Goal: Contribute content: Add original content to the website for others to see

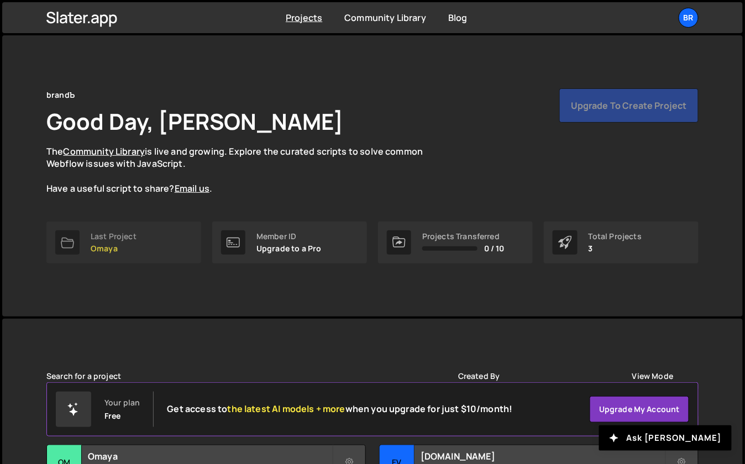
click at [87, 234] on link "Last Project Omaya" at bounding box center [123, 243] width 155 height 42
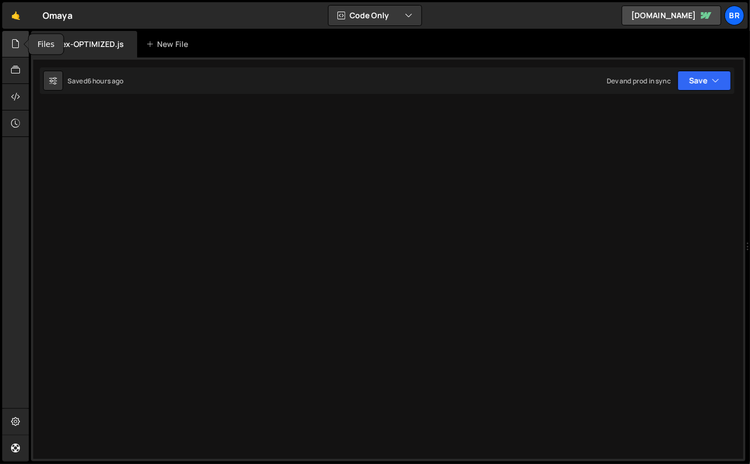
click at [18, 43] on icon at bounding box center [15, 44] width 9 height 12
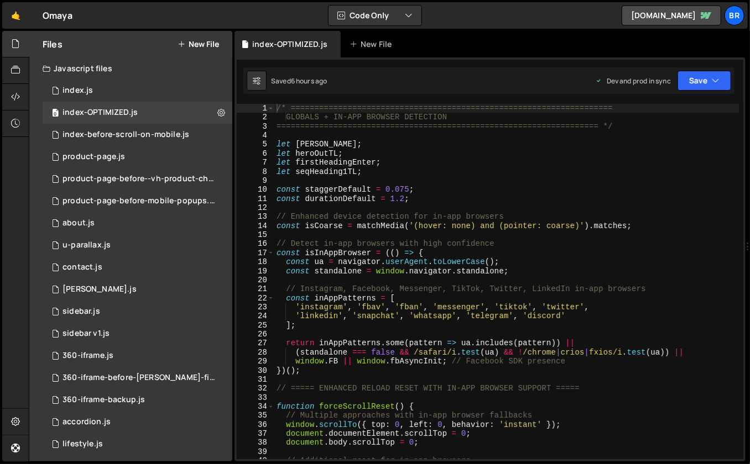
click at [129, 79] on div "Javascript files" at bounding box center [130, 68] width 203 height 22
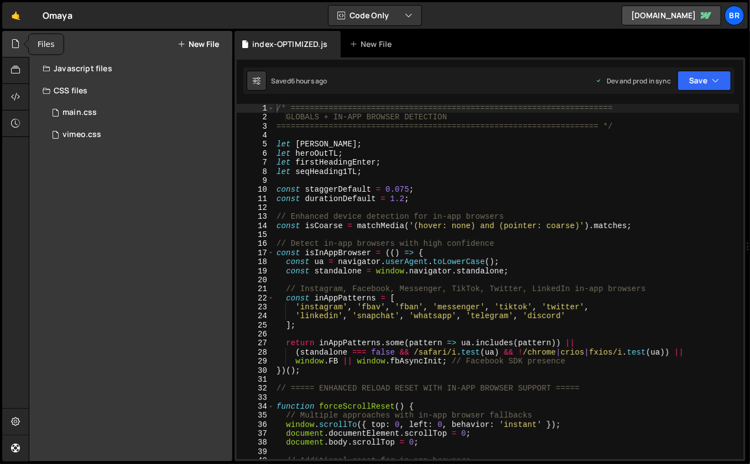
click at [26, 54] on div at bounding box center [15, 44] width 27 height 27
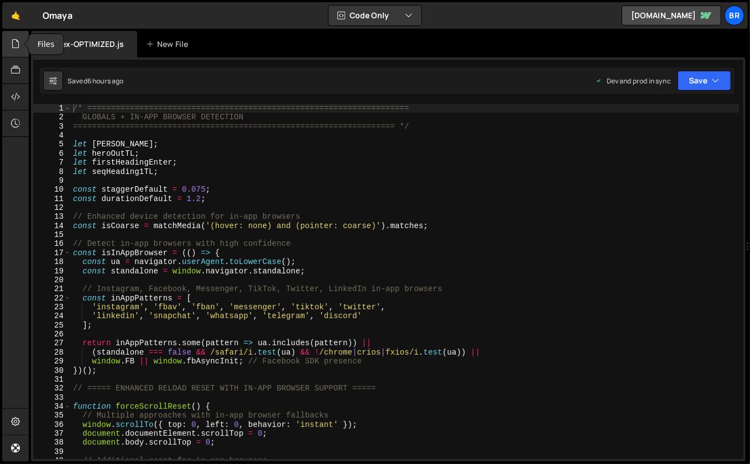
click at [26, 54] on div at bounding box center [15, 44] width 27 height 27
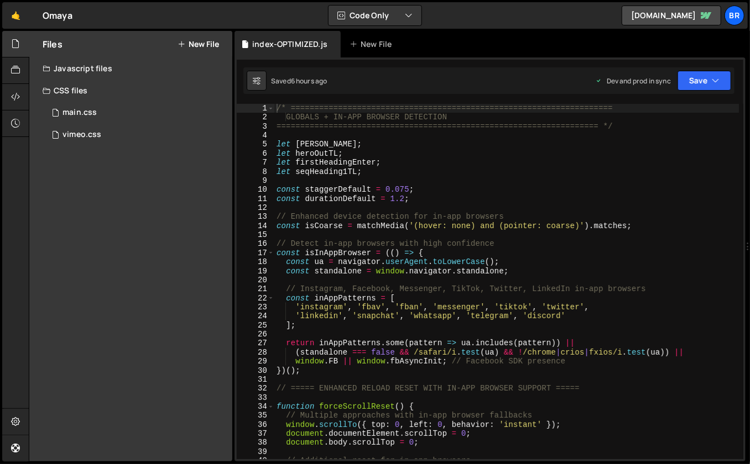
click at [83, 69] on div "Javascript files" at bounding box center [130, 68] width 203 height 22
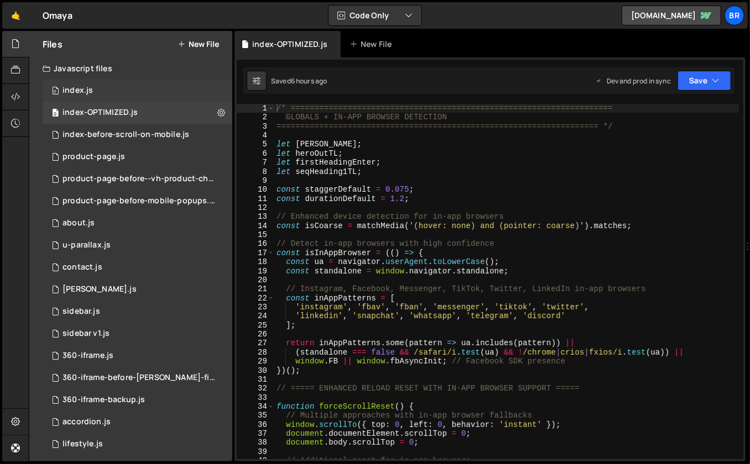
click at [97, 93] on div "0 index.js 0" at bounding box center [140, 91] width 194 height 22
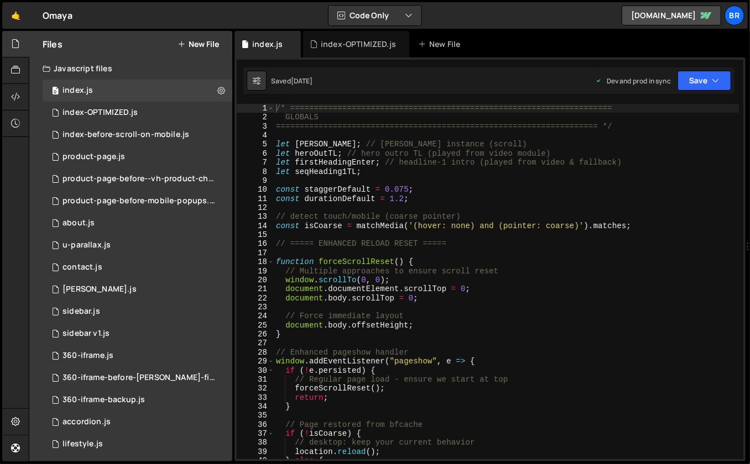
click at [477, 143] on div "/* ==================================================================== GLOBALS…" at bounding box center [507, 291] width 466 height 374
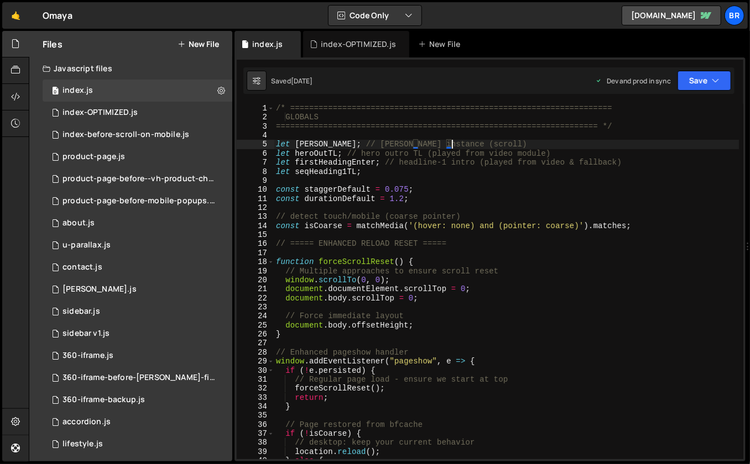
type textarea "});"
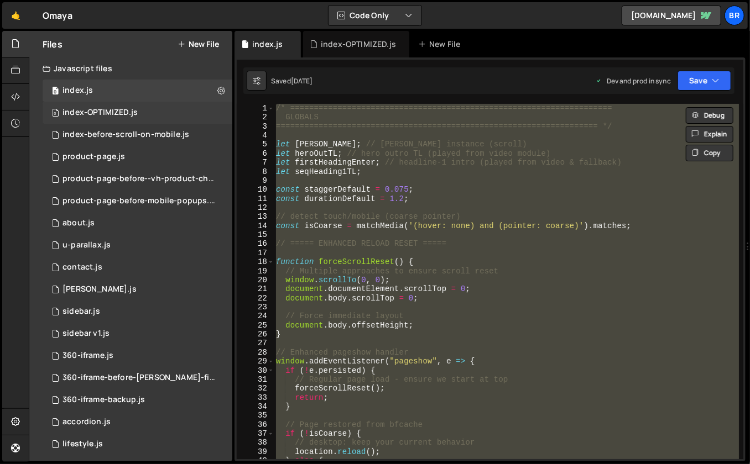
click at [155, 106] on div "0 index-OPTIMIZED.js 0" at bounding box center [140, 113] width 194 height 22
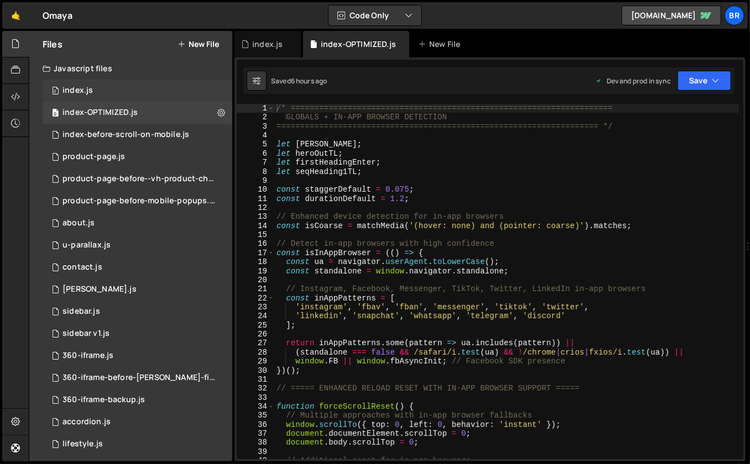
click at [155, 86] on div "0 index.js 0" at bounding box center [140, 91] width 194 height 22
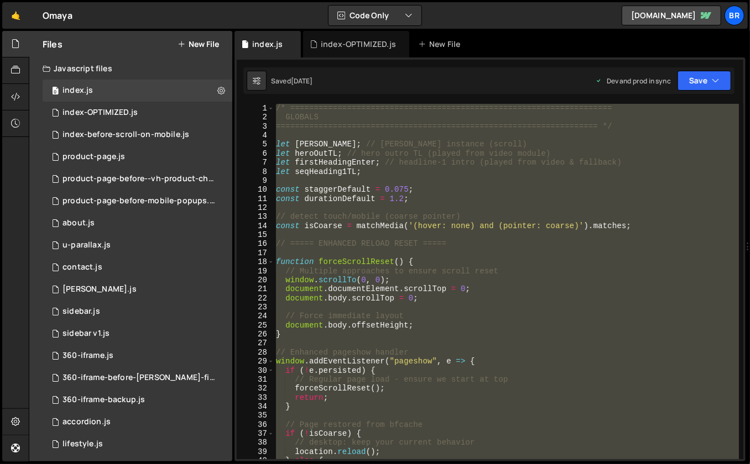
scroll to position [2967, 0]
click at [200, 46] on button "New File" at bounding box center [197, 44] width 41 height 9
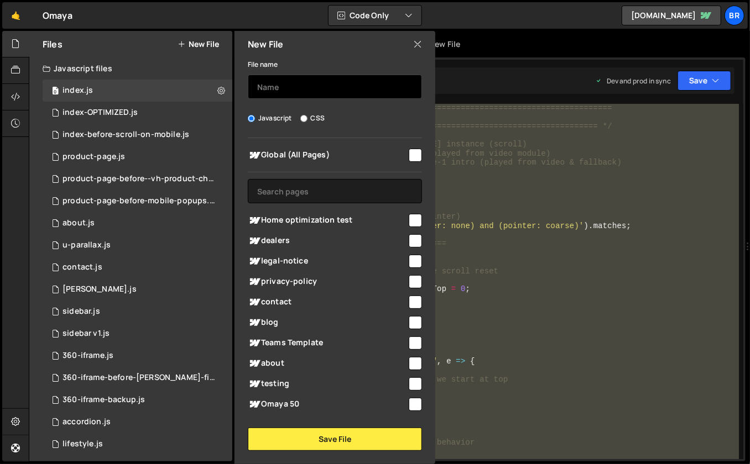
click at [295, 90] on input "text" at bounding box center [335, 87] width 174 height 24
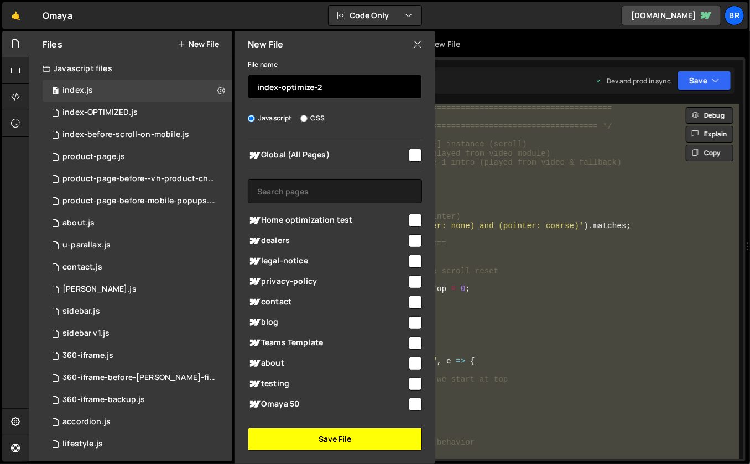
type input "index-optimize-2"
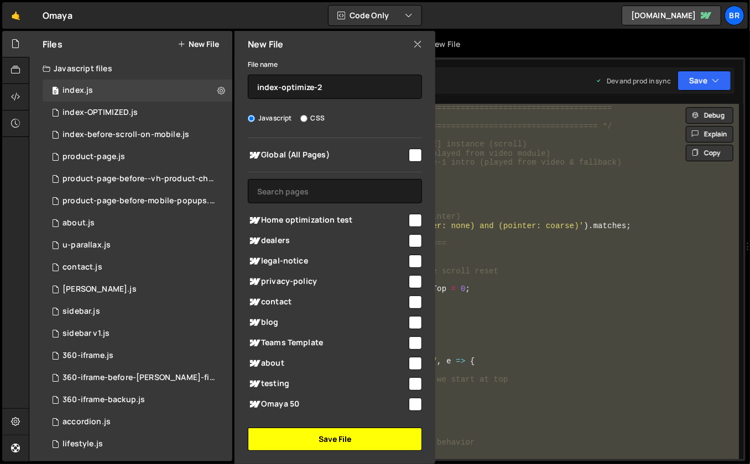
click at [300, 439] on button "Save File" at bounding box center [335, 439] width 174 height 23
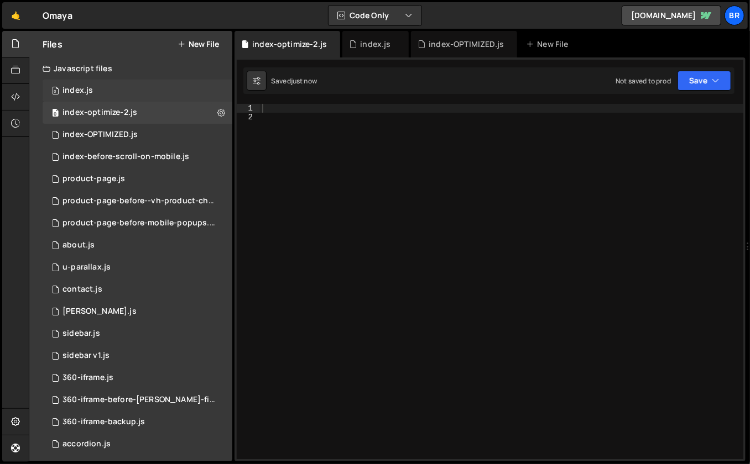
click at [115, 90] on div "0 index.js 0" at bounding box center [140, 91] width 194 height 22
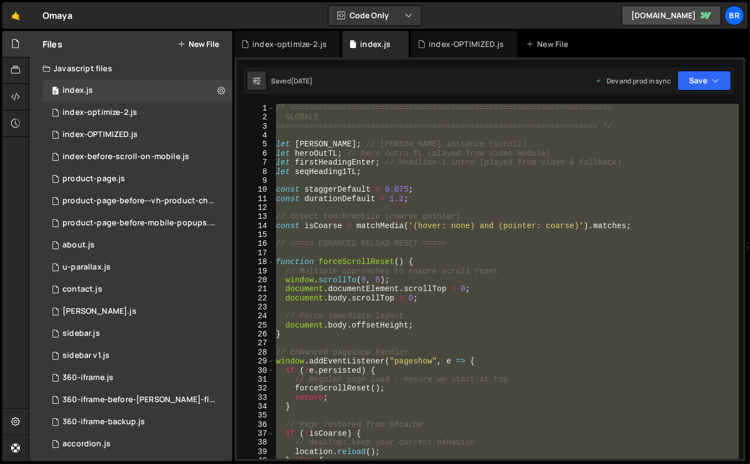
click at [376, 203] on div "/* ==================================================================== GLOBALS…" at bounding box center [507, 291] width 466 height 374
type textarea "});"
click at [132, 109] on div "index-optimize-2.js" at bounding box center [99, 113] width 75 height 10
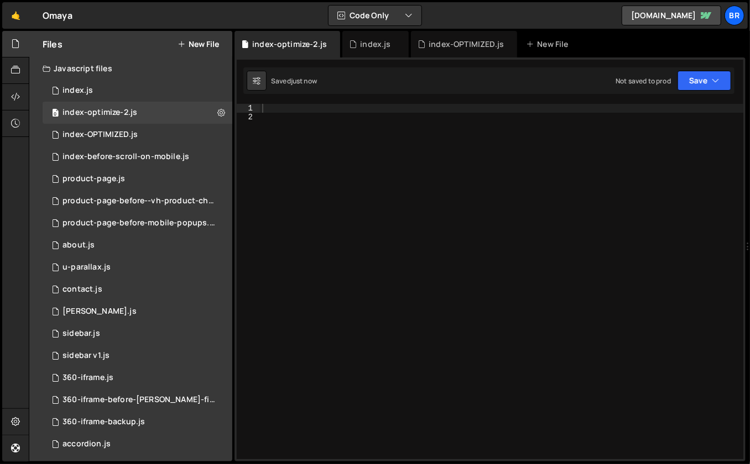
click at [457, 225] on div at bounding box center [502, 291] width 484 height 374
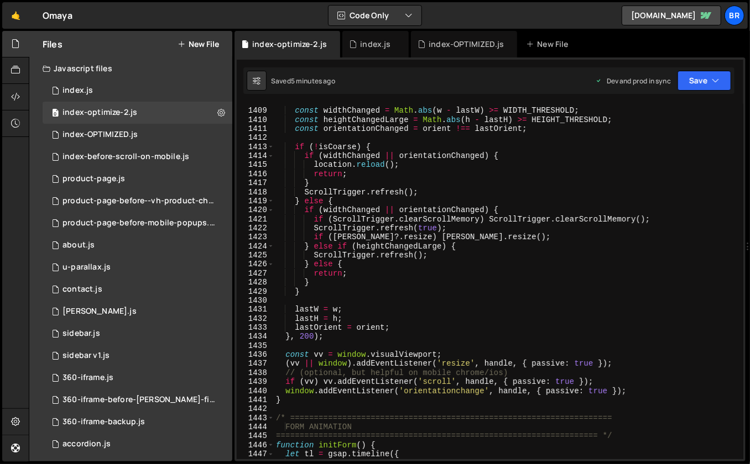
scroll to position [12781, 0]
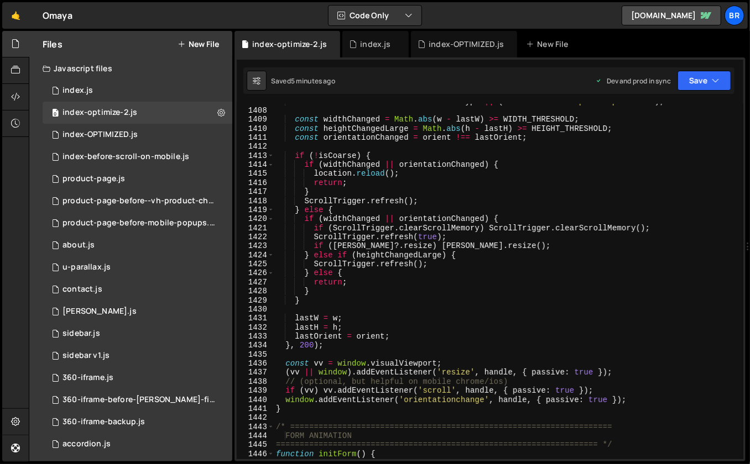
click at [433, 245] on div "const orient = screen . orientation ?. type || ( w > h ? 'landscape' : 'portrai…" at bounding box center [507, 284] width 466 height 374
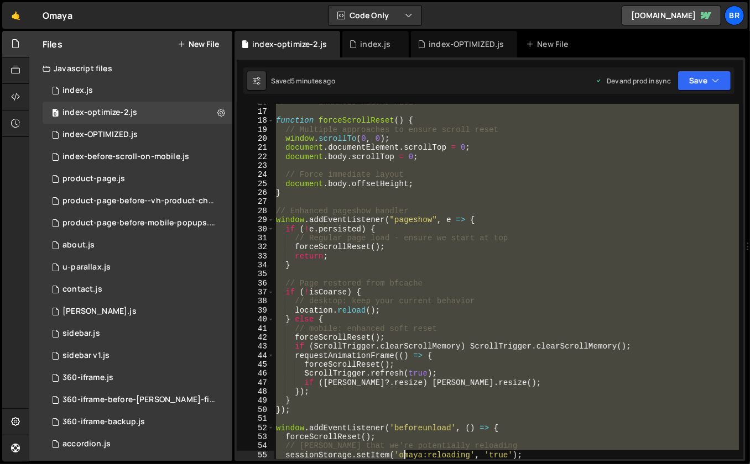
scroll to position [331, 0]
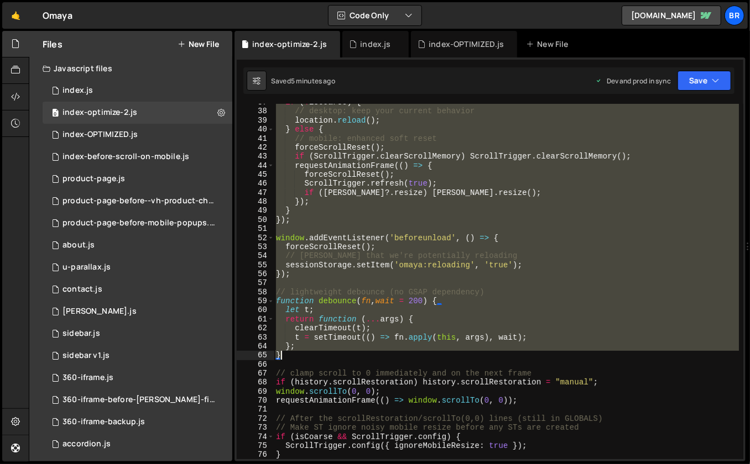
drag, startPoint x: 276, startPoint y: 106, endPoint x: 384, endPoint y: 360, distance: 275.7
click at [384, 360] on div "if ( ! isCoarse ) { // desktop: keep your current behavior location . reload ( …" at bounding box center [507, 285] width 466 height 374
paste textarea "};"
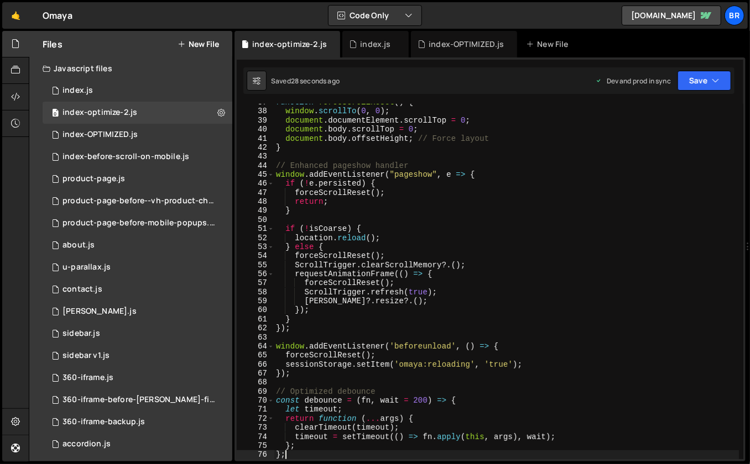
click at [567, 205] on div "function forceScrollReset ( ) { window . scrollTo ( 0 , 0 ) ; document . docume…" at bounding box center [507, 285] width 466 height 374
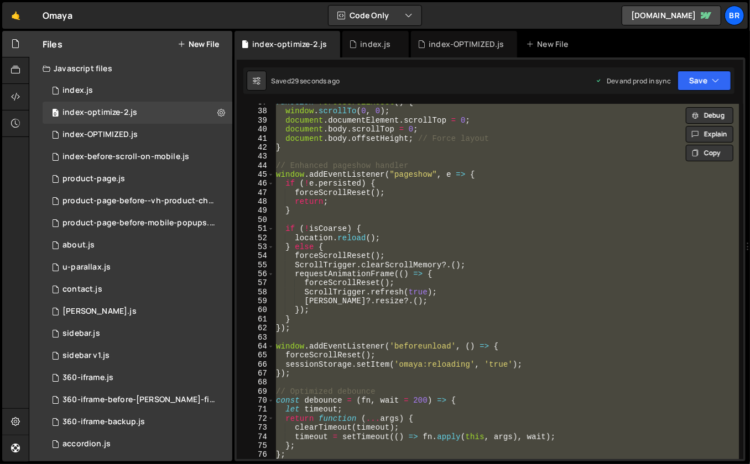
paste textarea
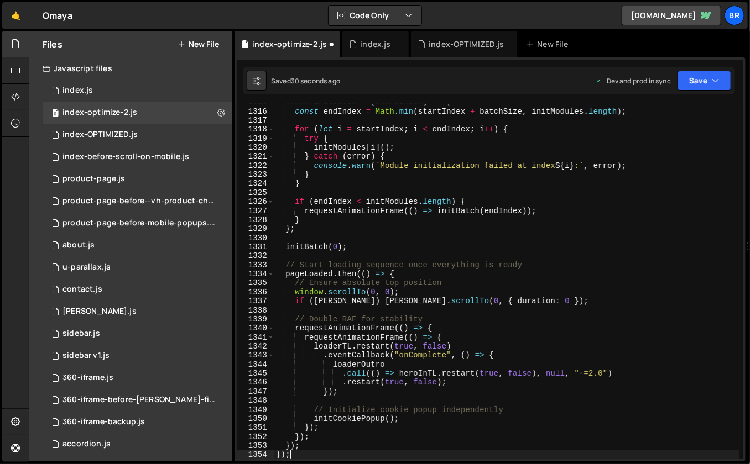
scroll to position [11902, 0]
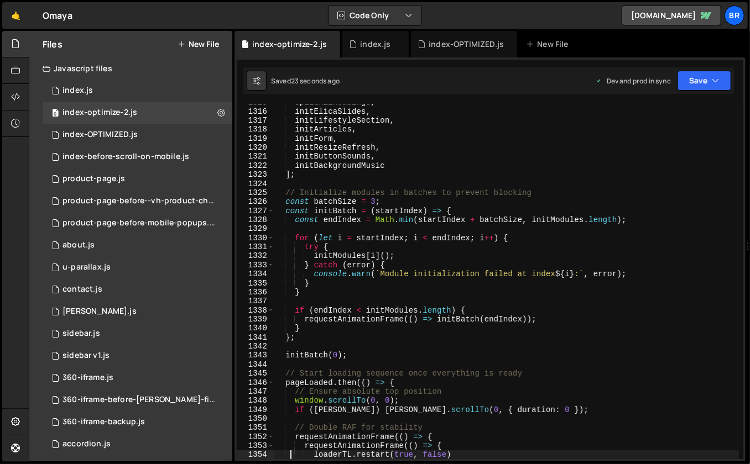
click at [459, 173] on div "SplitAllHeadings , initElicaSlides , initLifestyleSection , initArticles , init…" at bounding box center [507, 285] width 466 height 374
type textarea "];"
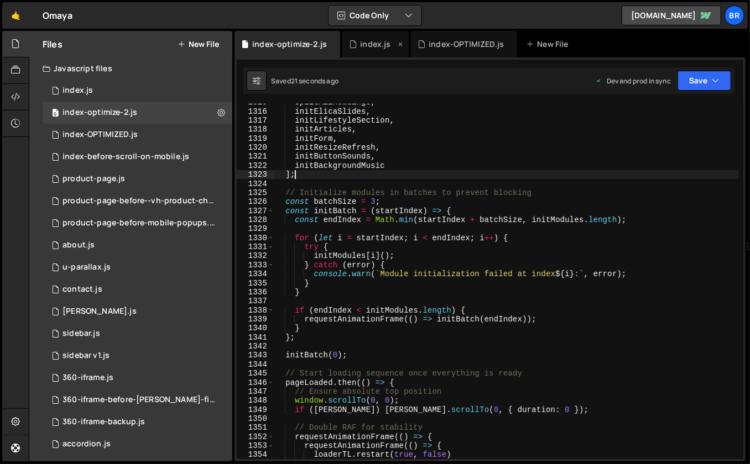
click at [398, 43] on icon at bounding box center [400, 44] width 8 height 11
click at [437, 44] on icon at bounding box center [440, 44] width 8 height 11
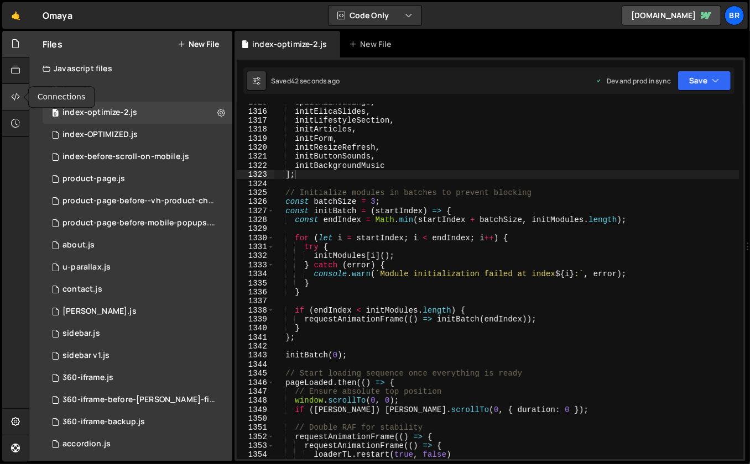
click at [21, 95] on div at bounding box center [15, 97] width 27 height 27
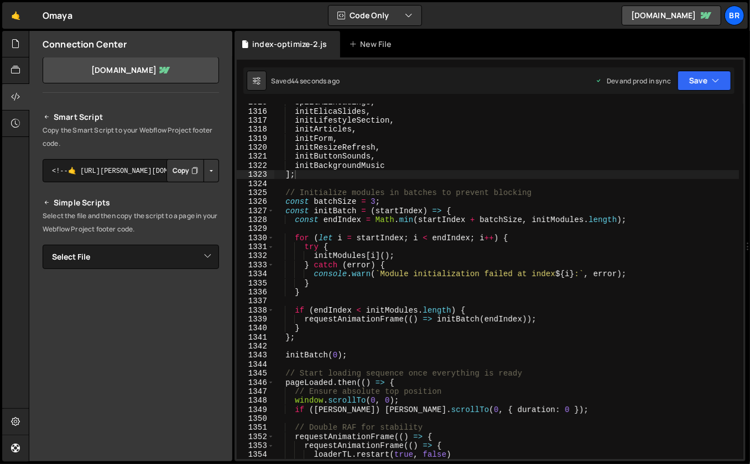
scroll to position [116, 0]
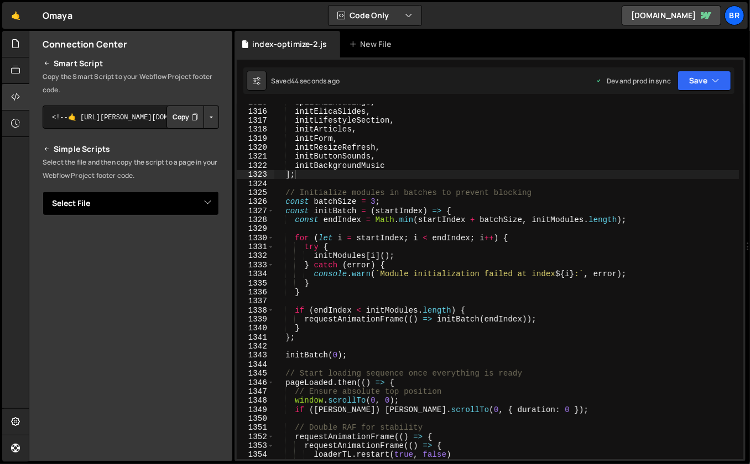
click at [105, 202] on select "Select File index.js index-OPTIMIZED.js index-before-scroll-on-mobile.js produc…" at bounding box center [131, 203] width 176 height 24
select select "45973"
click at [43, 191] on select "Select File index.js index-OPTIMIZED.js index-before-scroll-on-mobile.js produc…" at bounding box center [131, 203] width 176 height 24
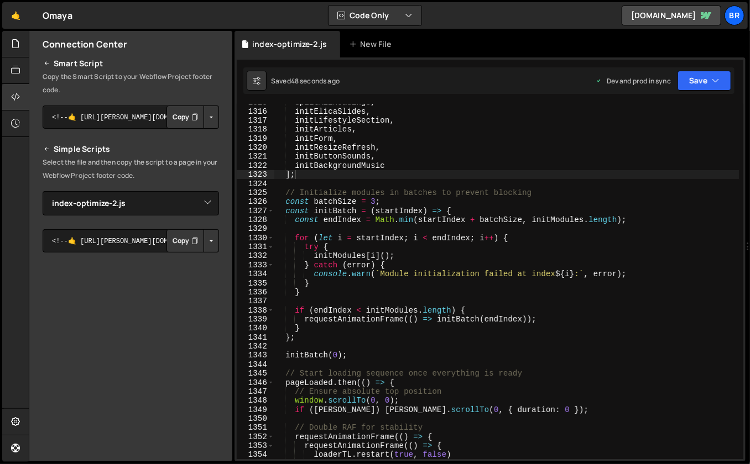
click at [208, 238] on button "Button group with nested dropdown" at bounding box center [210, 240] width 15 height 23
click at [189, 275] on link "Copy Production js" at bounding box center [173, 277] width 92 height 15
click at [521, 192] on div "SplitAllHeadings , initElicaSlides , initLifestyleSection , initArticles , init…" at bounding box center [507, 285] width 466 height 374
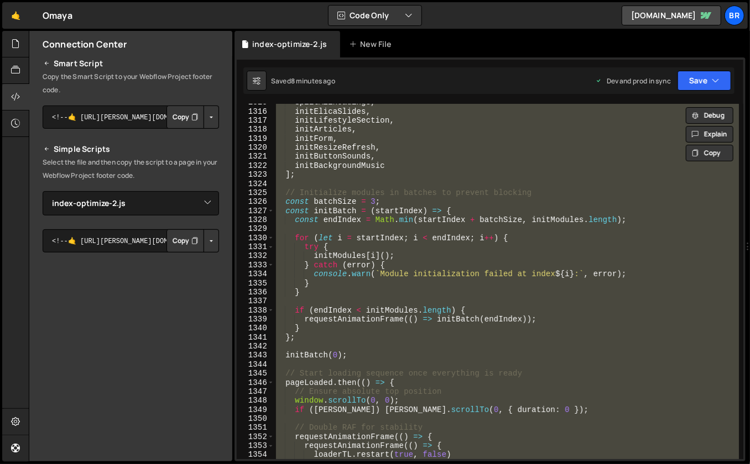
paste textarea
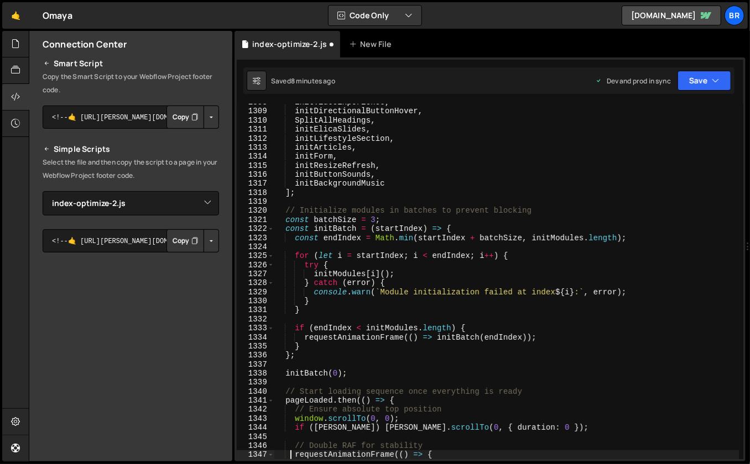
type textarea "requestAnimationFrame(() => {"
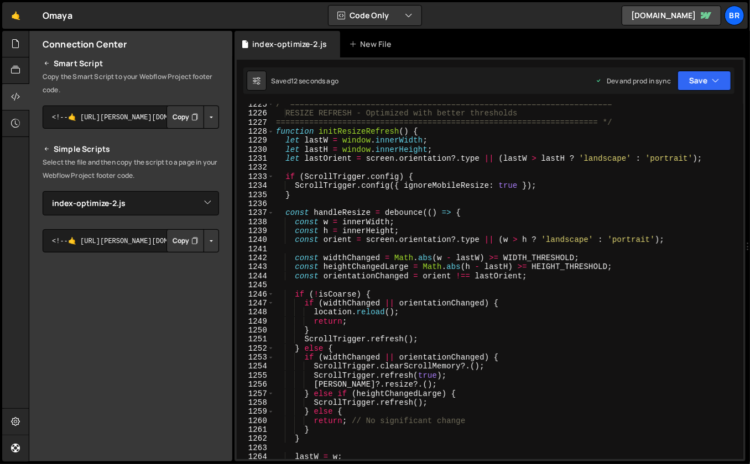
scroll to position [11983, 0]
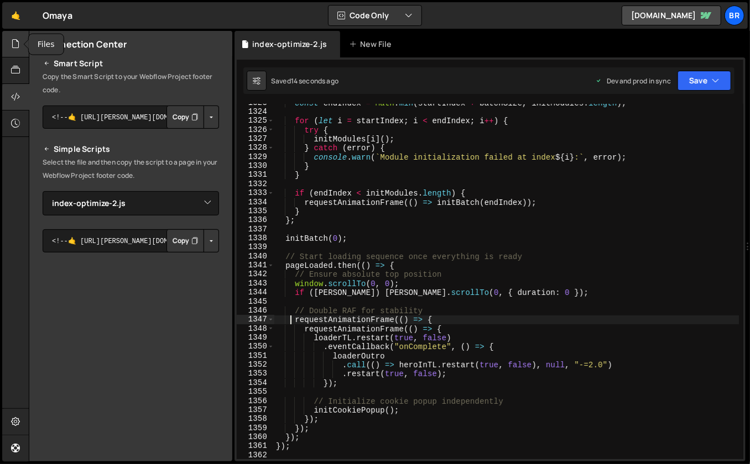
click at [12, 37] on div at bounding box center [15, 44] width 27 height 27
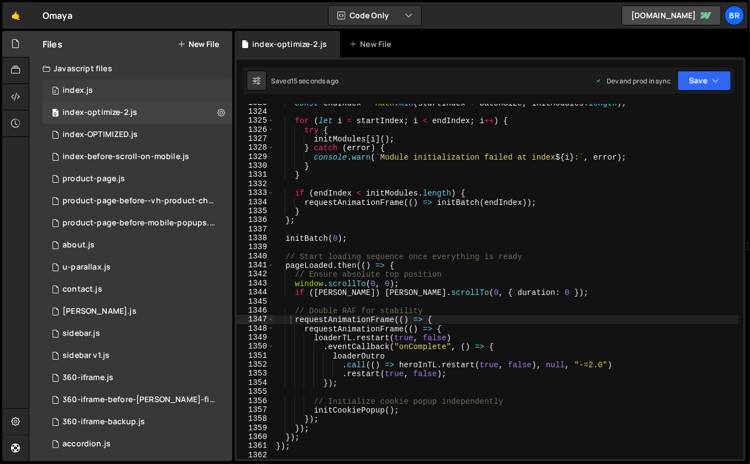
click at [108, 95] on div "0 index.js 0" at bounding box center [140, 91] width 194 height 22
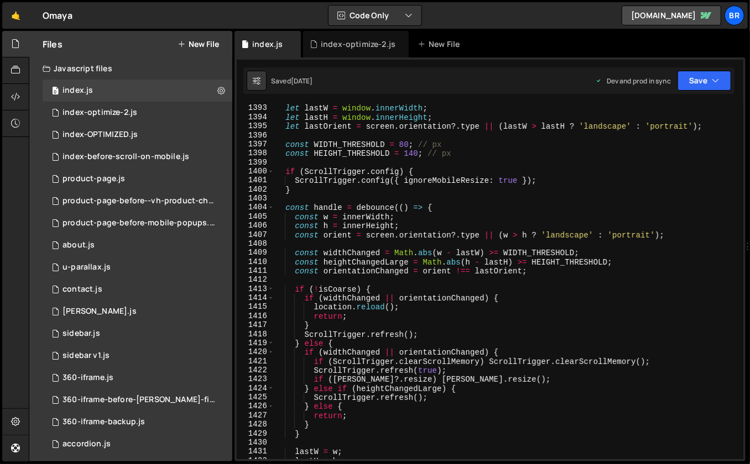
scroll to position [13603, 0]
